Goal: Transaction & Acquisition: Purchase product/service

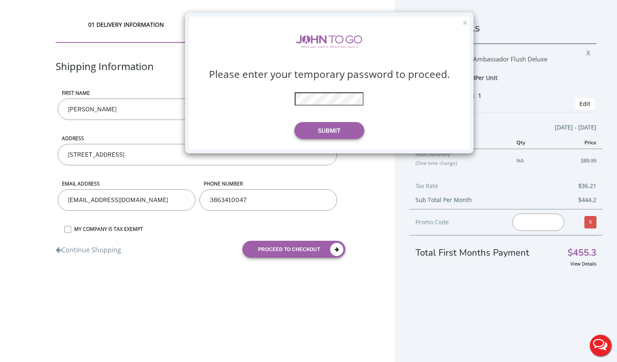
click at [461, 18] on div "× Please enter your temporary password to proceed. * The password is incorrect …" at bounding box center [329, 82] width 289 height 141
click at [463, 20] on button "×" at bounding box center [465, 23] width 5 height 9
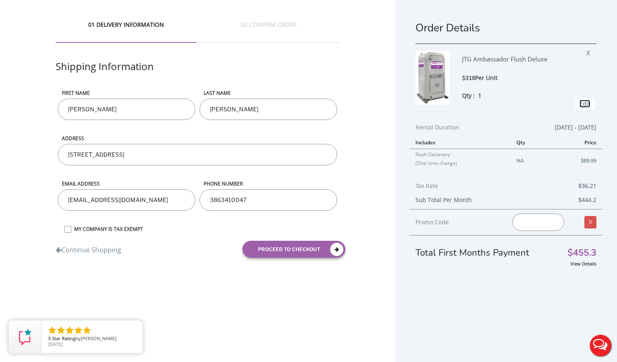
click at [583, 105] on link "Edit" at bounding box center [585, 104] width 11 height 8
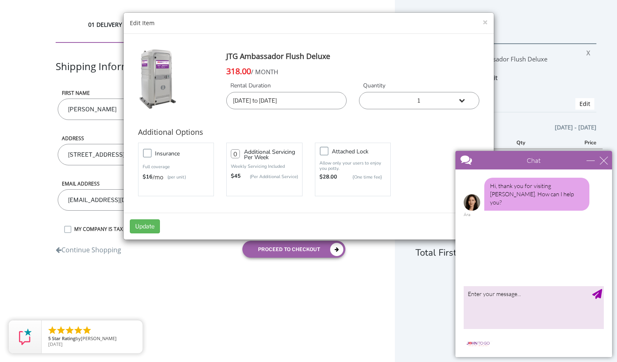
click at [316, 103] on input "08/18/2025 to 08/20/2025" at bounding box center [286, 100] width 120 height 17
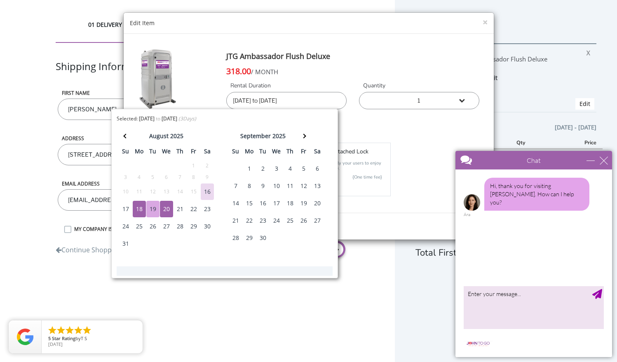
click at [152, 209] on div "19" at bounding box center [152, 209] width 13 height 16
click at [141, 207] on div "18" at bounding box center [139, 209] width 13 height 16
type input "08/18/2025 to 08/19/2025"
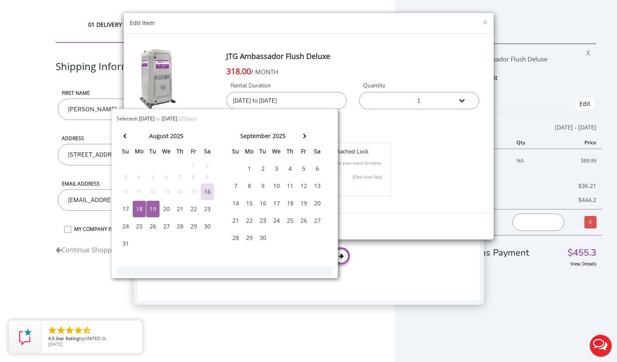
click at [450, 54] on h4 "JTG Ambassador Flush Deluxe" at bounding box center [352, 56] width 253 height 16
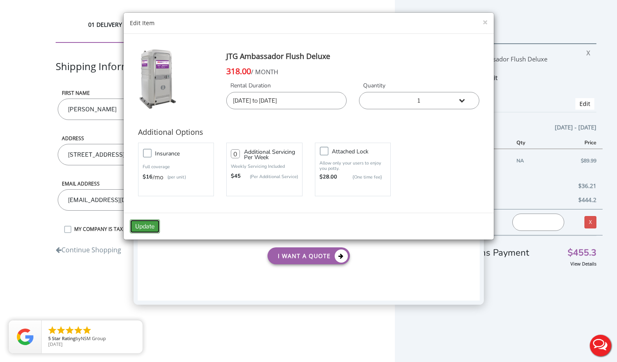
click at [151, 224] on button "Update" at bounding box center [145, 226] width 30 height 14
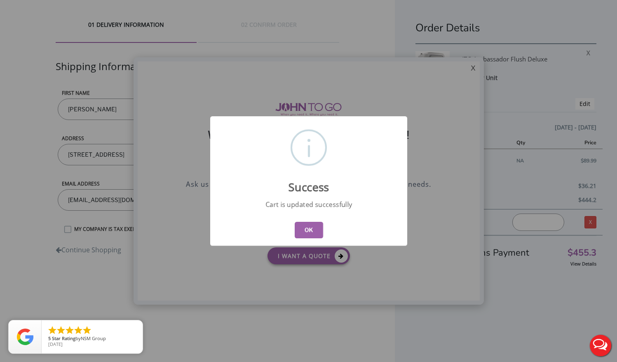
click at [314, 231] on button "OK" at bounding box center [308, 230] width 28 height 16
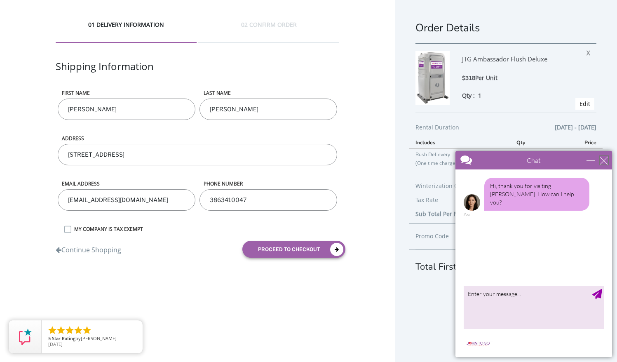
click at [603, 160] on div "close" at bounding box center [604, 160] width 8 height 8
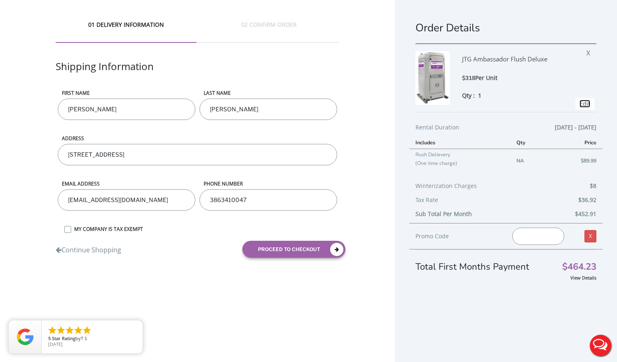
click at [583, 104] on link "Edit" at bounding box center [585, 104] width 11 height 8
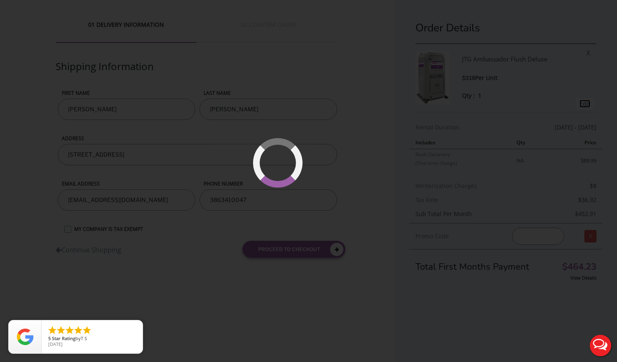
type input "08/18/2025 to 08/19/2025"
type input "0"
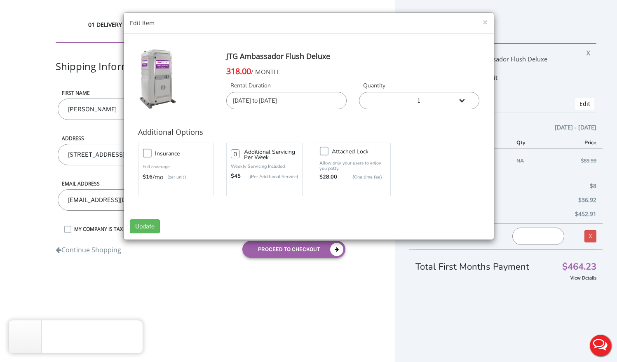
click at [252, 99] on input "08/18/2025 to 08/19/2025" at bounding box center [286, 100] width 120 height 17
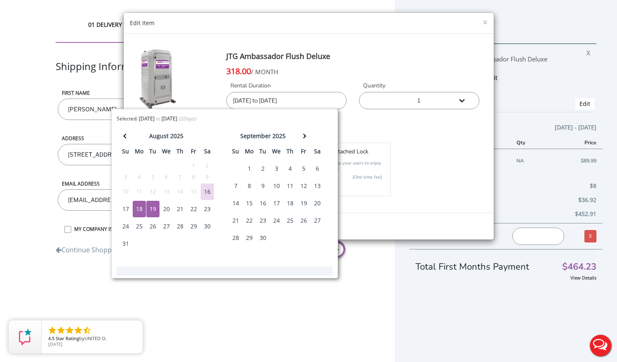
click at [166, 208] on div "20" at bounding box center [166, 209] width 13 height 16
click at [142, 208] on div "18" at bounding box center [139, 209] width 13 height 16
type input "08/18/2025 to 08/20/2025"
click at [351, 64] on h4 "JTG Ambassador Flush Deluxe" at bounding box center [352, 56] width 253 height 16
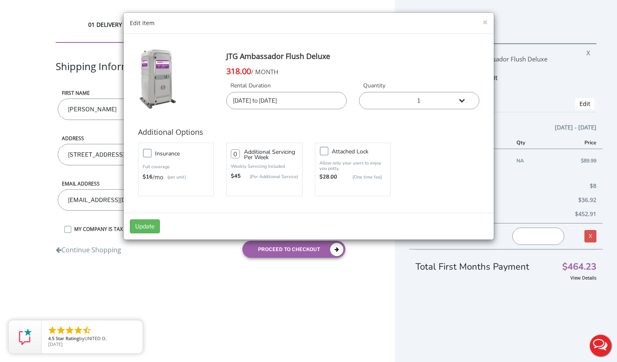
click at [132, 234] on div "Update" at bounding box center [309, 226] width 370 height 27
click at [144, 226] on button "Update" at bounding box center [145, 226] width 30 height 14
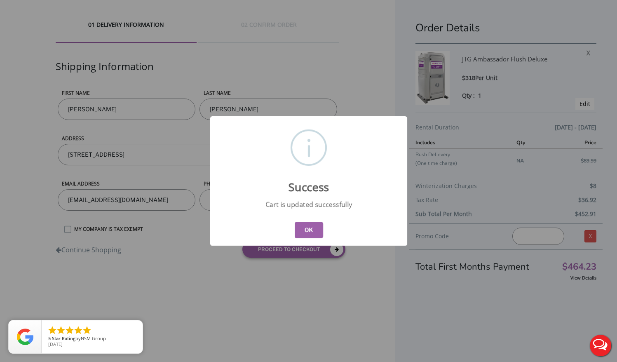
click at [304, 224] on button "OK" at bounding box center [308, 230] width 28 height 16
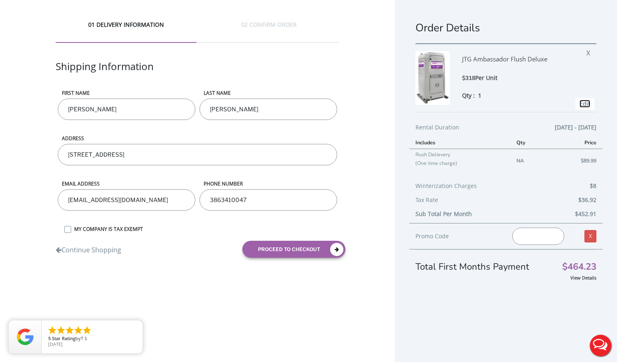
click at [585, 105] on link "Edit" at bounding box center [585, 104] width 11 height 8
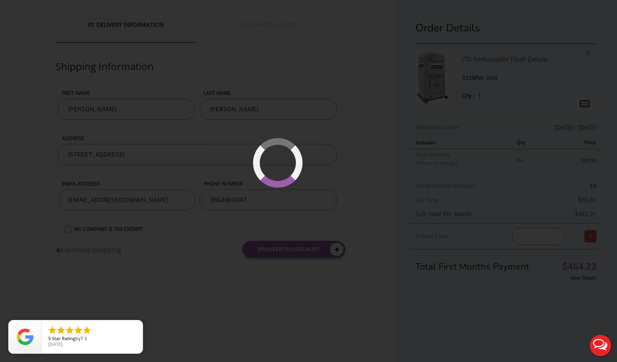
type input "[DATE] to [DATE]"
type input "0"
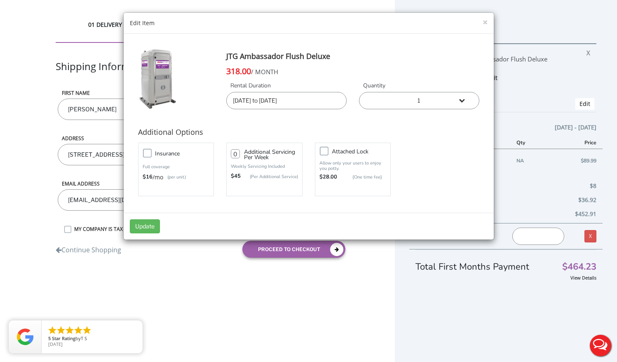
click at [247, 106] on input "08/18/2025 to 08/20/2025" at bounding box center [286, 100] width 120 height 17
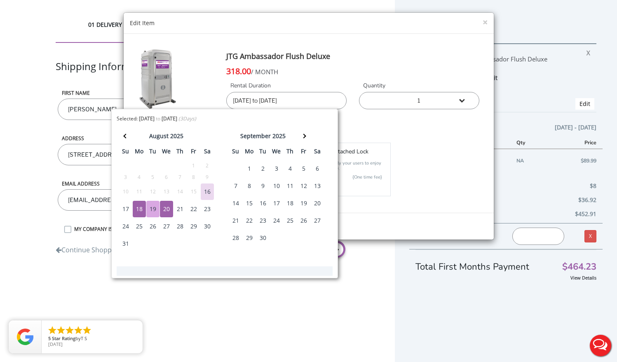
click at [180, 209] on div "21" at bounding box center [180, 209] width 13 height 16
click at [140, 210] on div "18" at bounding box center [139, 209] width 13 height 16
type input "08/18/2025 to 08/21/2025"
click at [377, 75] on div "318.00 / MONTH" at bounding box center [352, 71] width 253 height 13
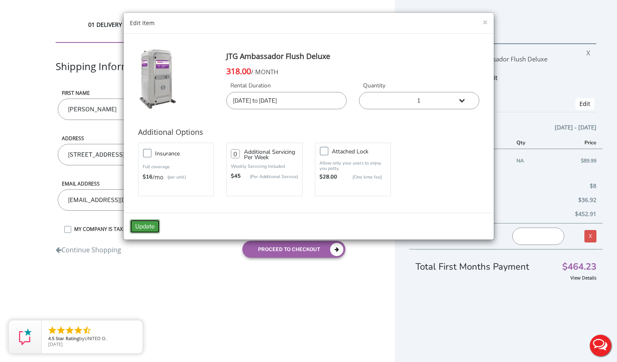
click at [147, 226] on button "Update" at bounding box center [145, 226] width 30 height 14
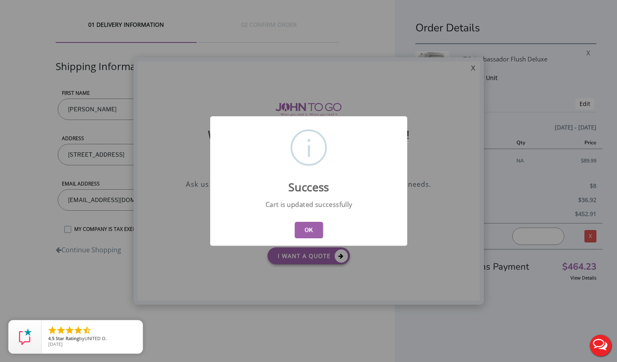
click at [303, 227] on button "OK" at bounding box center [308, 230] width 28 height 16
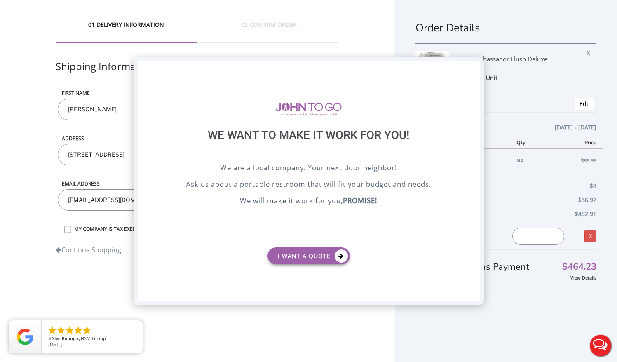
click at [471, 69] on div "X" at bounding box center [473, 68] width 13 height 14
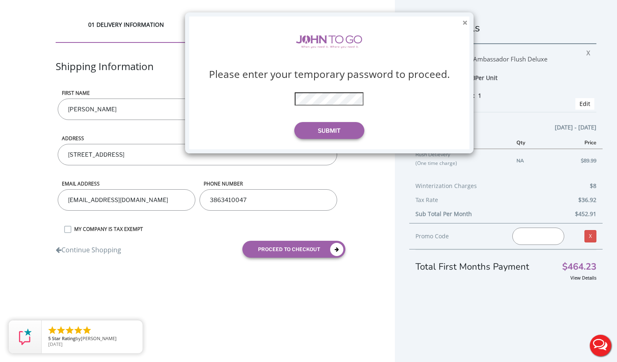
click at [466, 21] on button "×" at bounding box center [465, 23] width 5 height 9
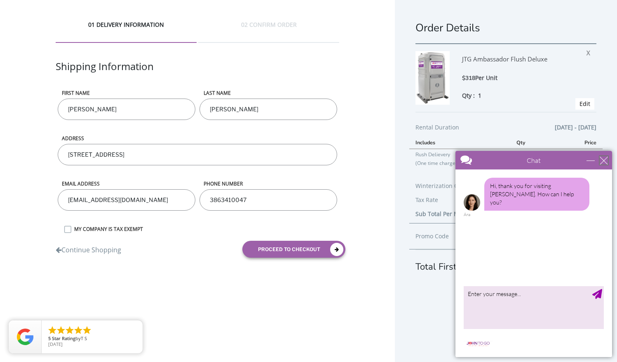
click at [606, 158] on div "close" at bounding box center [604, 160] width 8 height 8
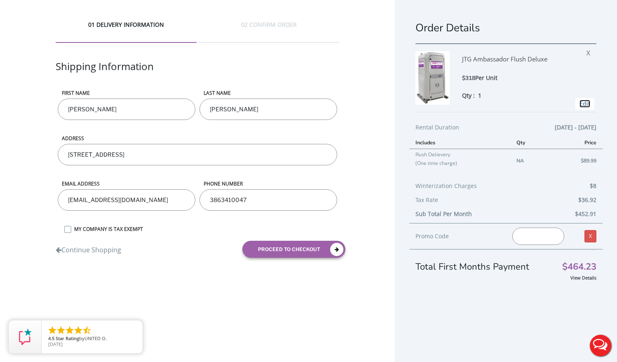
click at [587, 104] on link "Edit" at bounding box center [585, 104] width 11 height 8
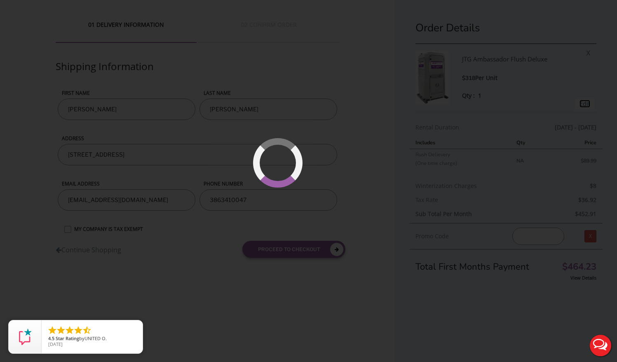
type input "08/18/2025 to 08/21/2025"
type input "0"
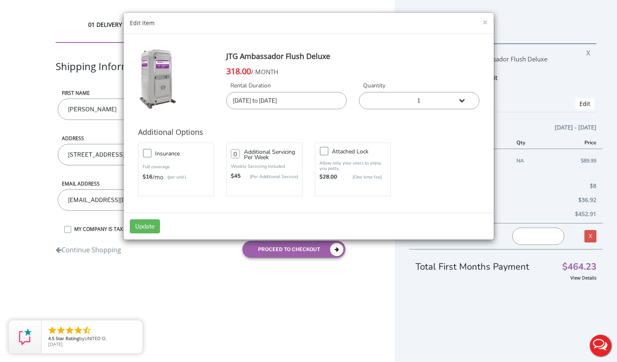
click at [407, 99] on select "1 2 (5% discount) 3 (8% discount) 4 (10% discount) 5 (12% discount) 6 (12% disc…" at bounding box center [419, 100] width 120 height 17
select select "2"
click at [138, 225] on button "Update" at bounding box center [145, 226] width 30 height 14
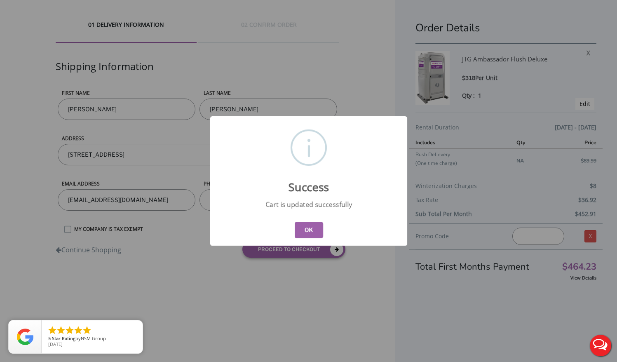
click at [311, 229] on button "OK" at bounding box center [308, 230] width 28 height 16
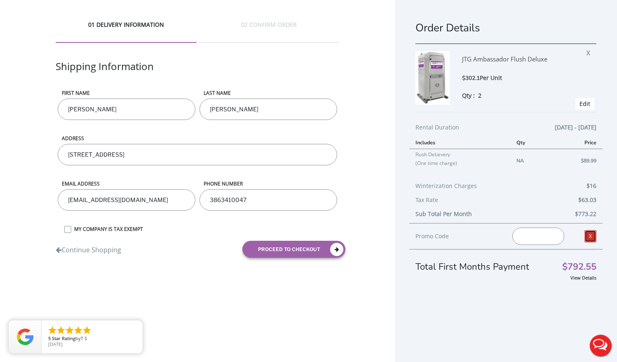
click at [590, 235] on link "X" at bounding box center [591, 236] width 12 height 12
click at [588, 101] on link "Edit" at bounding box center [585, 104] width 11 height 8
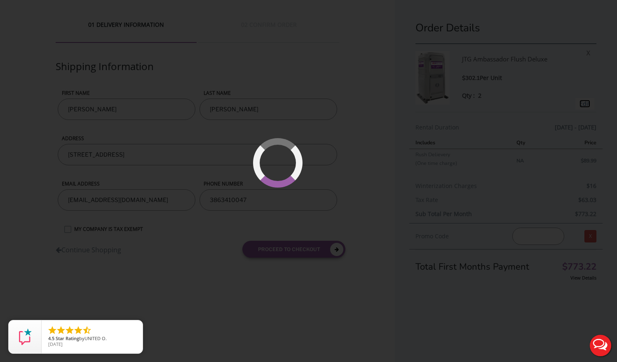
type input "[DATE] to [DATE]"
select select "2"
type input "0"
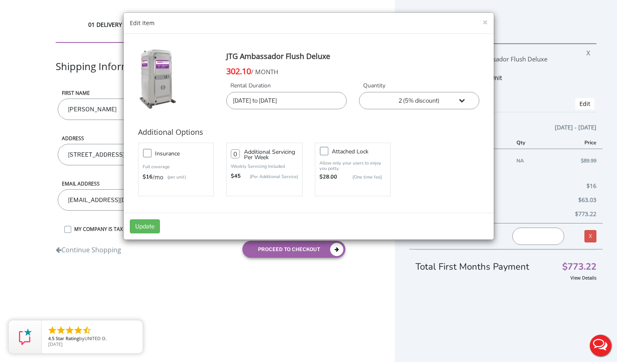
click at [389, 103] on select "1 2 (5% discount) 3 (8% discount) 4 (10% discount) 5 (12% discount) 6 (12% disc…" at bounding box center [419, 100] width 120 height 17
select select "1"
click at [151, 223] on button "Update" at bounding box center [145, 226] width 30 height 14
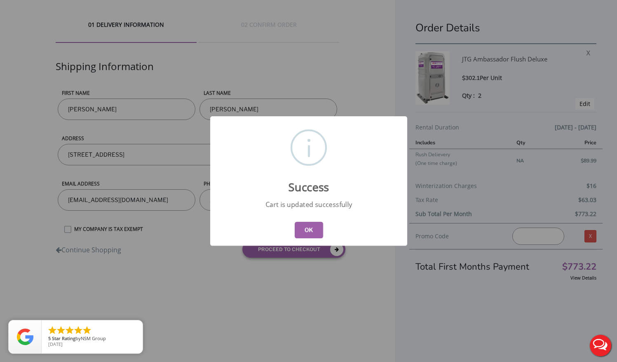
click at [304, 231] on button "OK" at bounding box center [308, 230] width 28 height 16
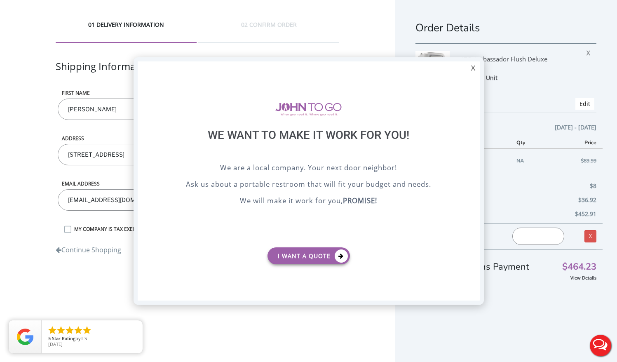
click at [417, 42] on div at bounding box center [308, 181] width 617 height 362
